Goal: Information Seeking & Learning: Learn about a topic

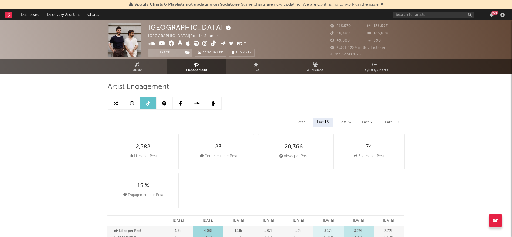
select select "6m"
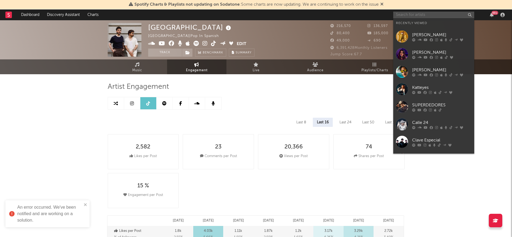
click at [438, 12] on input "text" at bounding box center [433, 15] width 81 height 7
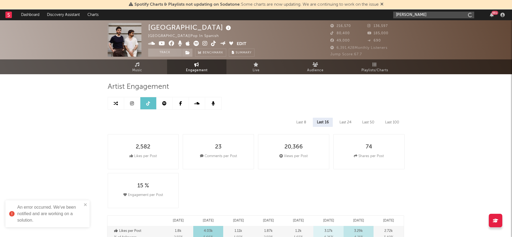
type input "[PERSON_NAME]"
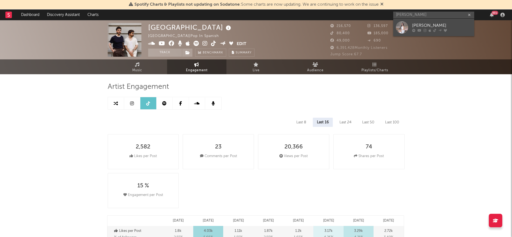
click at [436, 26] on div "[PERSON_NAME]" at bounding box center [441, 25] width 59 height 6
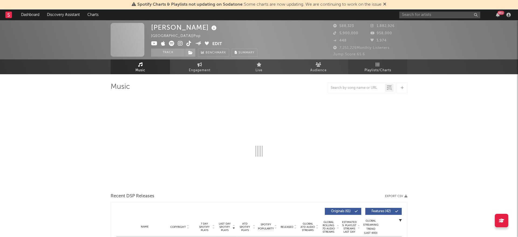
select select "6m"
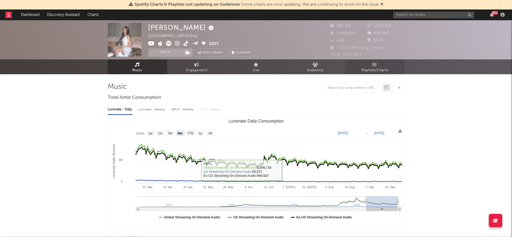
click at [370, 73] on span "Playlists/Charts" at bounding box center [375, 70] width 27 height 6
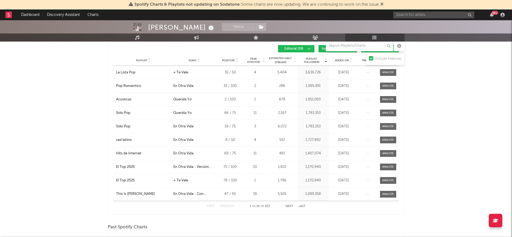
scroll to position [199, 0]
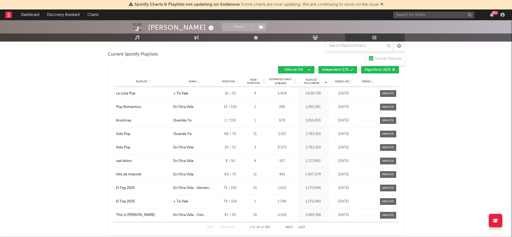
click at [341, 68] on span "Independent ( 175 )" at bounding box center [335, 69] width 27 height 3
click at [373, 70] on span "Algorithmic ( 623 )" at bounding box center [378, 69] width 26 height 3
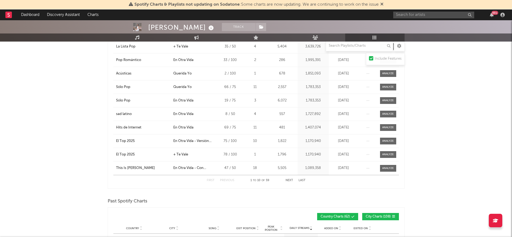
scroll to position [247, 0]
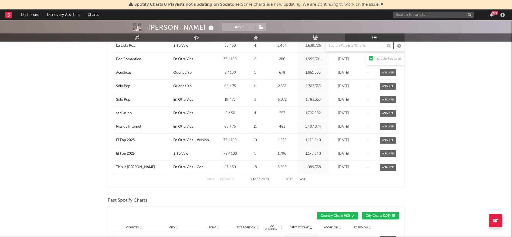
click at [289, 178] on button "Next" at bounding box center [290, 179] width 8 height 3
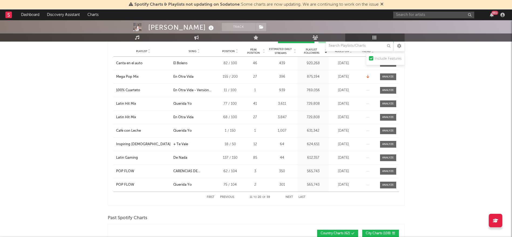
scroll to position [226, 0]
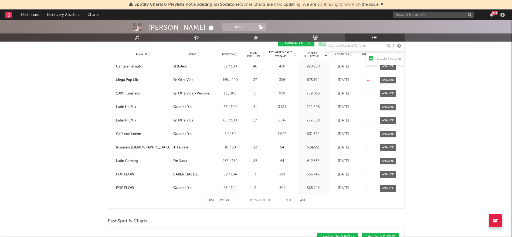
click at [289, 199] on button "Next" at bounding box center [290, 200] width 8 height 3
click at [210, 197] on div "First Previous 21 to 30 of 59 Next Last" at bounding box center [256, 200] width 99 height 11
click at [210, 201] on button "First" at bounding box center [211, 200] width 8 height 3
